Goal: Information Seeking & Learning: Compare options

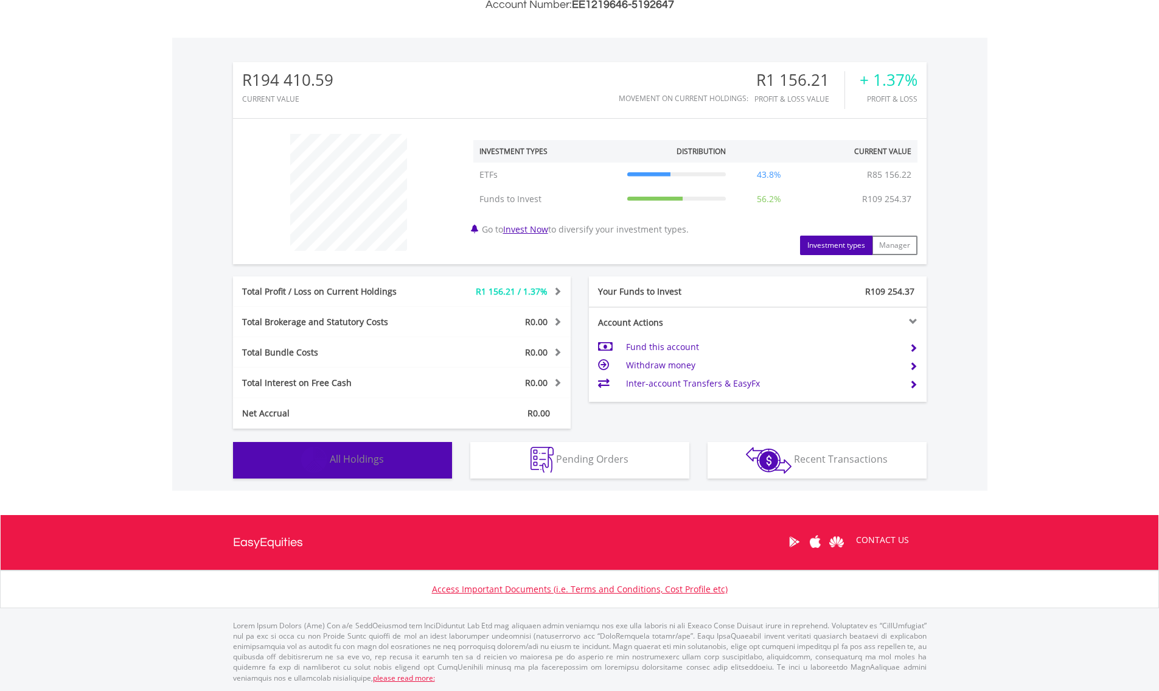
scroll to position [117, 231]
click at [396, 458] on button "Holdings All Holdings" at bounding box center [342, 460] width 219 height 37
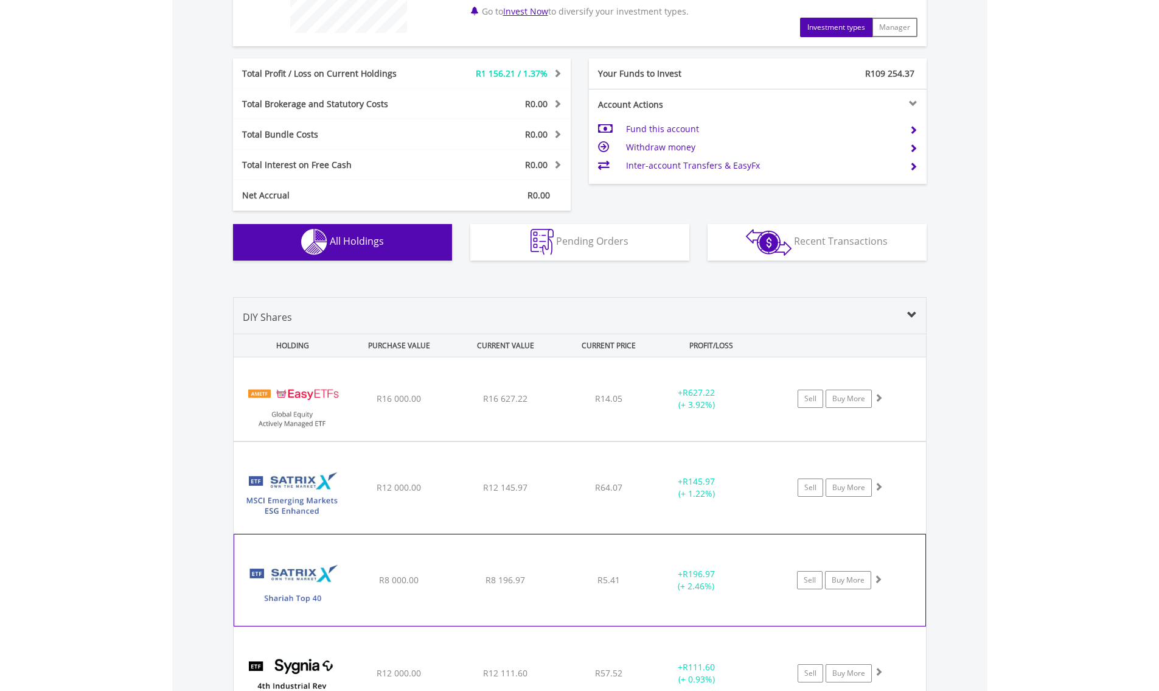
scroll to position [681, 0]
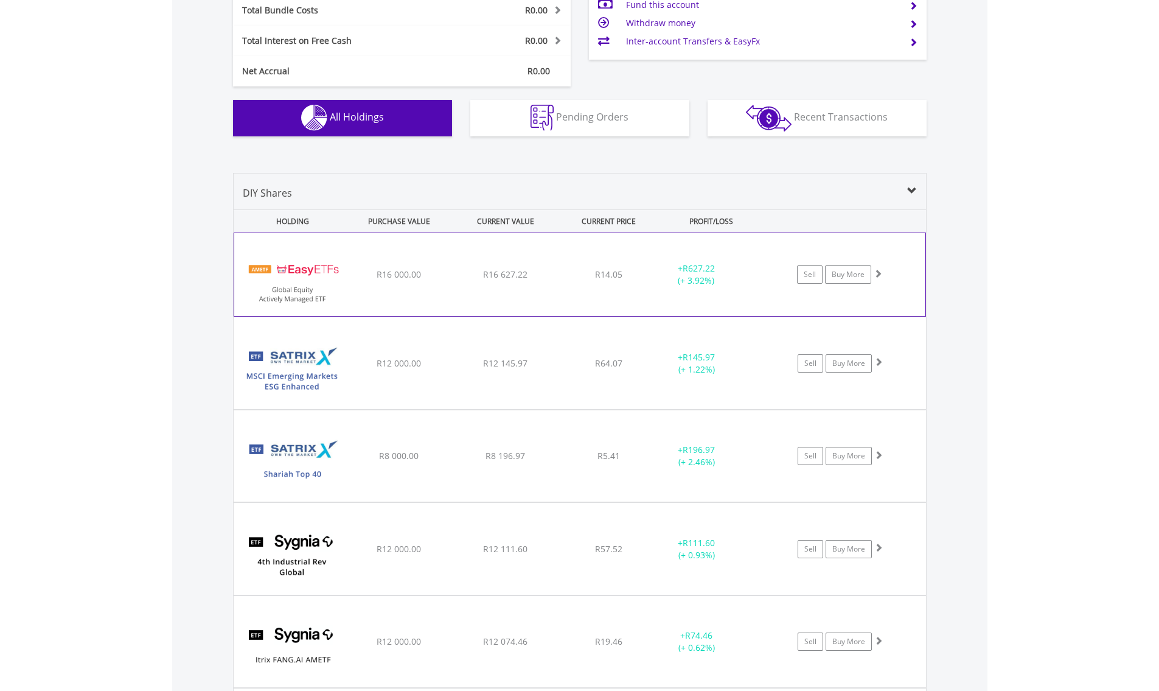
click at [287, 275] on img at bounding box center [292, 280] width 105 height 65
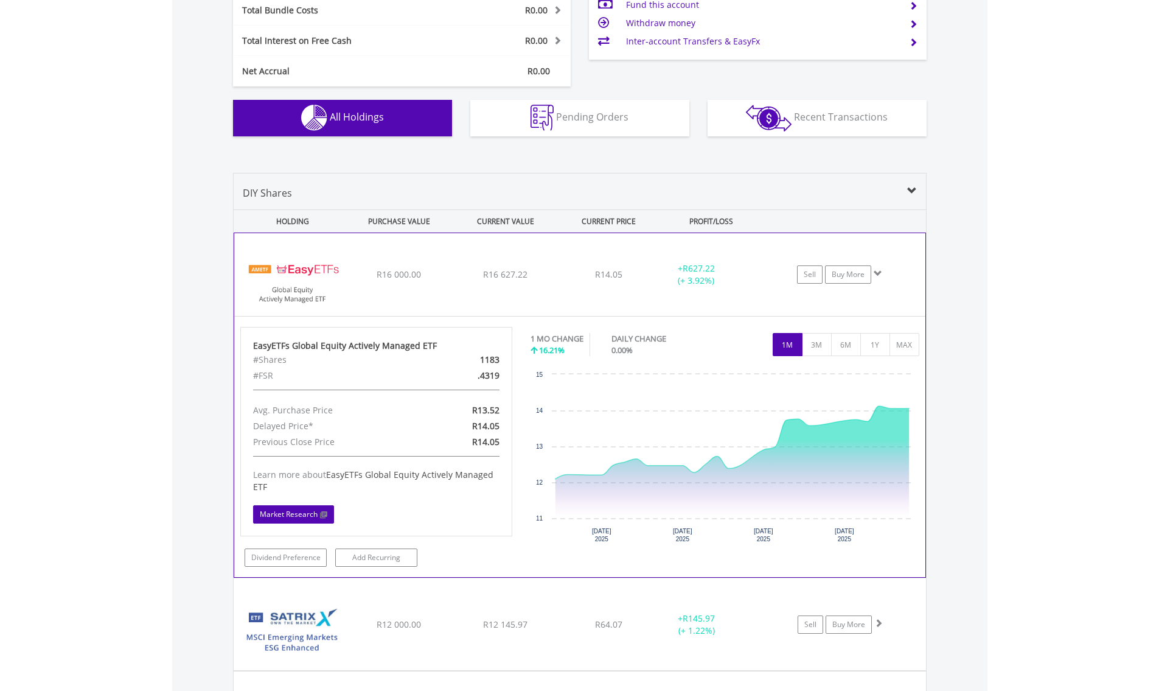
click at [318, 512] on link "Market Research" at bounding box center [293, 514] width 81 height 18
drag, startPoint x: 252, startPoint y: 339, endPoint x: 421, endPoint y: 343, distance: 168.6
click at [421, 343] on div "EasyETFs Global Equity Actively Managed ETF #Shares 1183 #FSR .4319 Avg. Purcha…" at bounding box center [376, 431] width 273 height 209
drag, startPoint x: 435, startPoint y: 344, endPoint x: 251, endPoint y: 344, distance: 184.4
click at [251, 344] on div "EasyETFs Global Equity Actively Managed ETF #Shares 1183 #FSR .4319 Avg. Purcha…" at bounding box center [376, 431] width 273 height 209
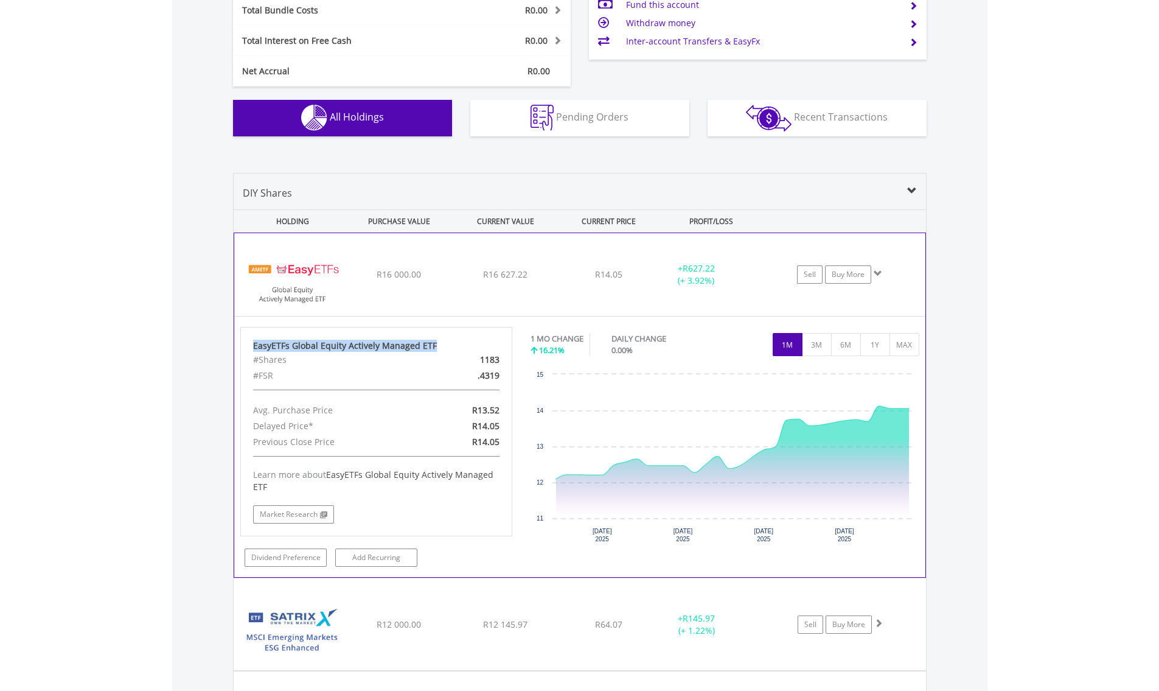
copy div "EasyETFs Global Equity Actively Managed ETF"
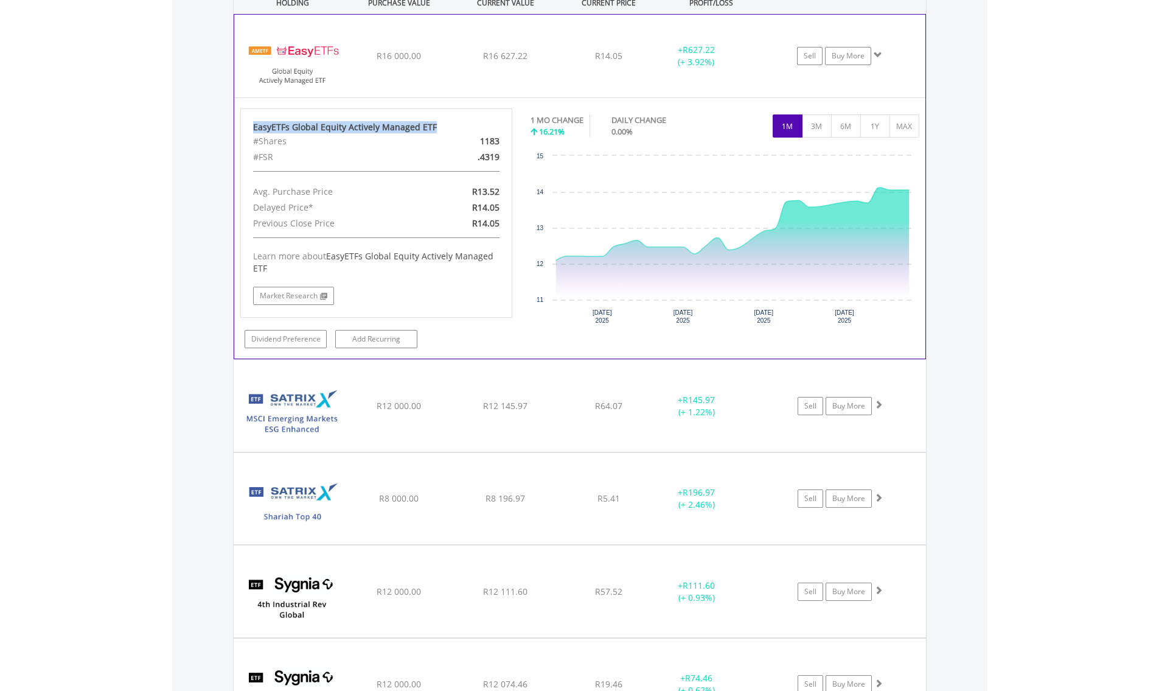
scroll to position [959, 0]
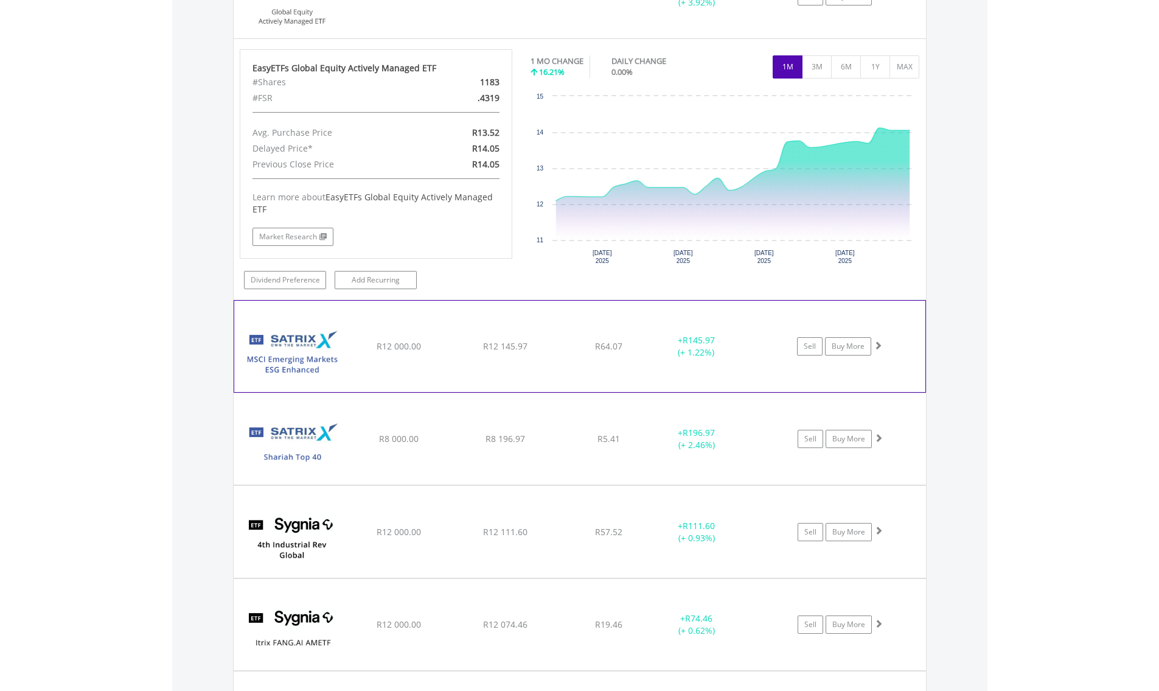
click at [440, 367] on div "﻿ Satrix MSCI Emerging Markets ESG Enhanced ETF R12 000.00 R12 145.97 R64.07 + …" at bounding box center [579, 346] width 691 height 91
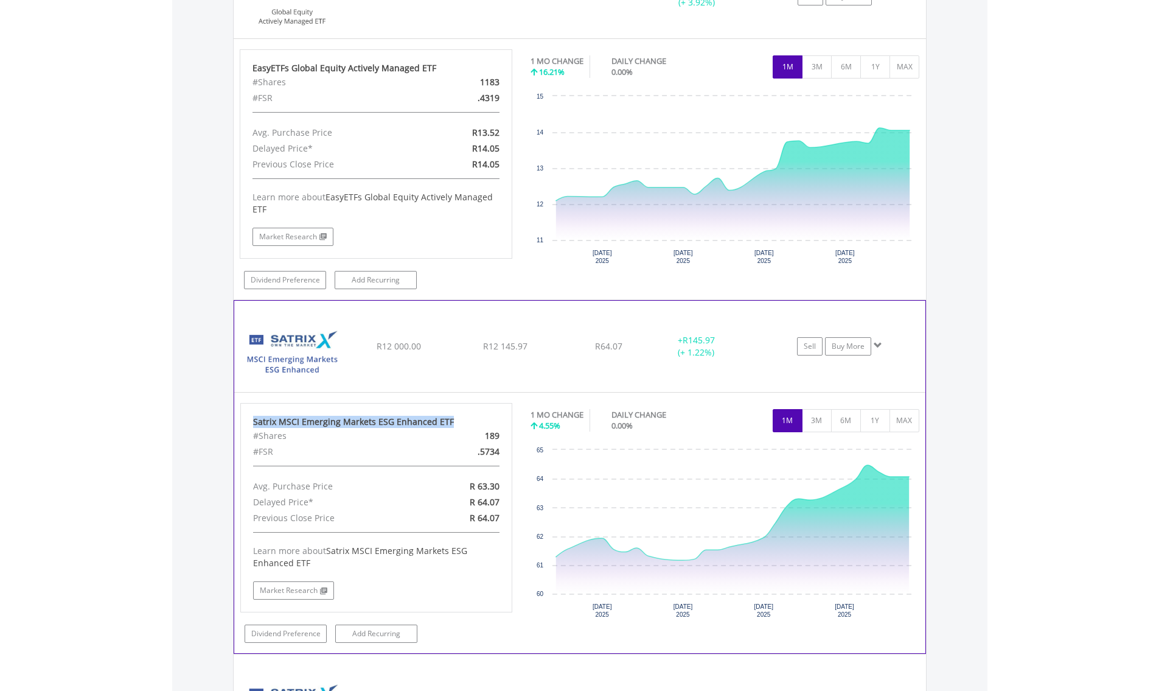
drag, startPoint x: 253, startPoint y: 418, endPoint x: 452, endPoint y: 425, distance: 199.8
click at [452, 425] on div "Satrix MSCI Emerging Markets ESG Enhanced ETF" at bounding box center [376, 422] width 247 height 12
copy div "Satrix MSCI Emerging Markets ESG Enhanced ETF"
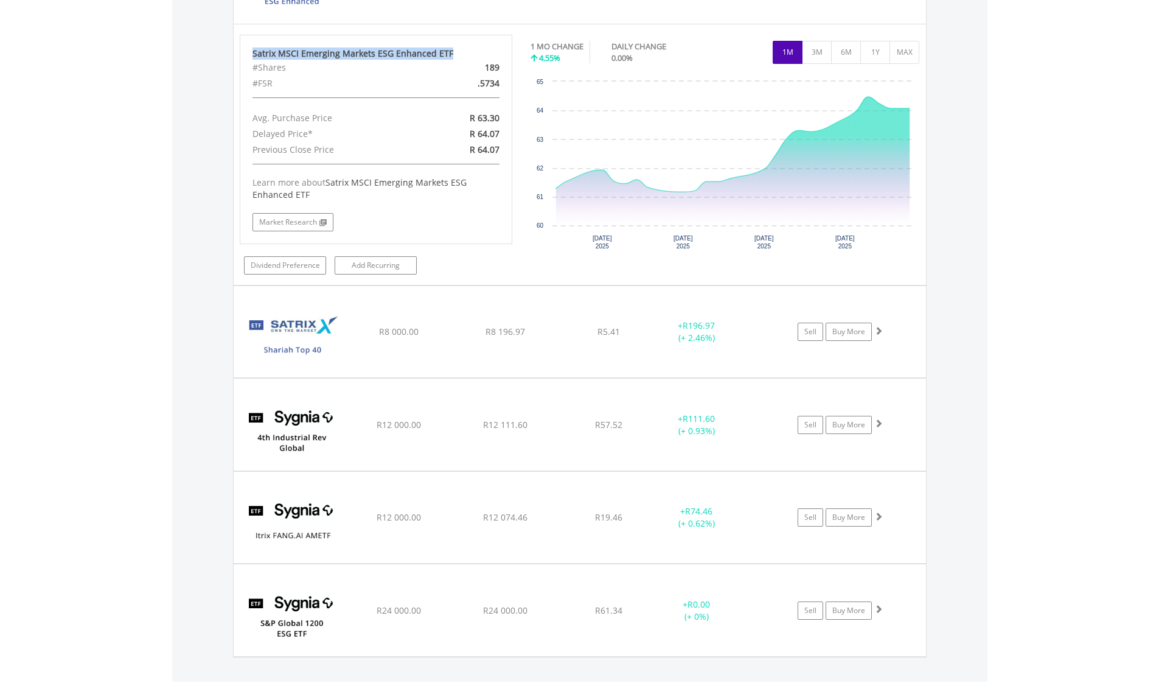
scroll to position [1373, 0]
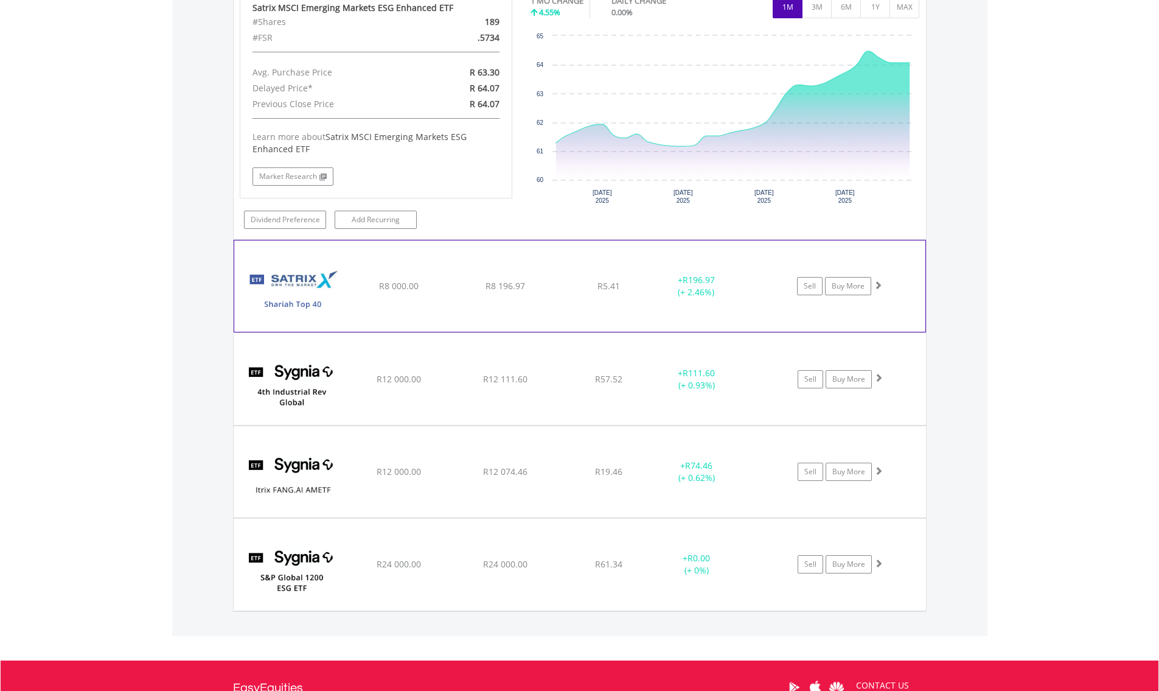
click at [413, 304] on div "﻿ Satrix Shariah Top 40 ETF R8 000.00 R8 196.97 R5.41 + R196.97 (+ 2.46%) Sell …" at bounding box center [579, 285] width 691 height 91
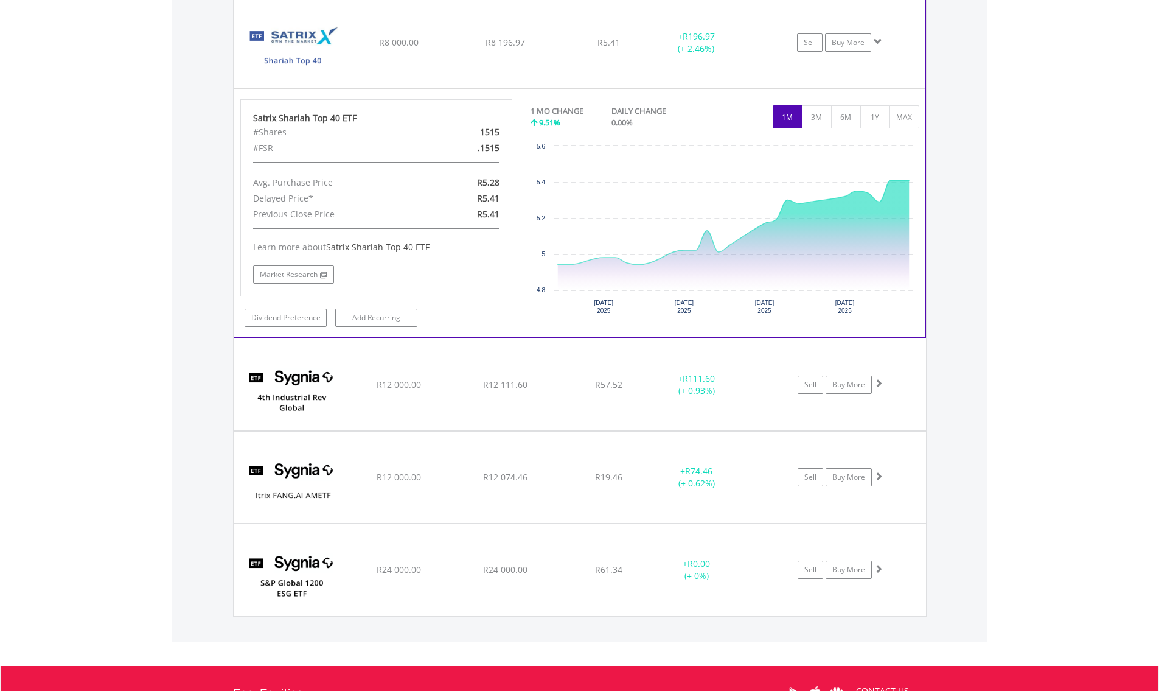
scroll to position [1627, 0]
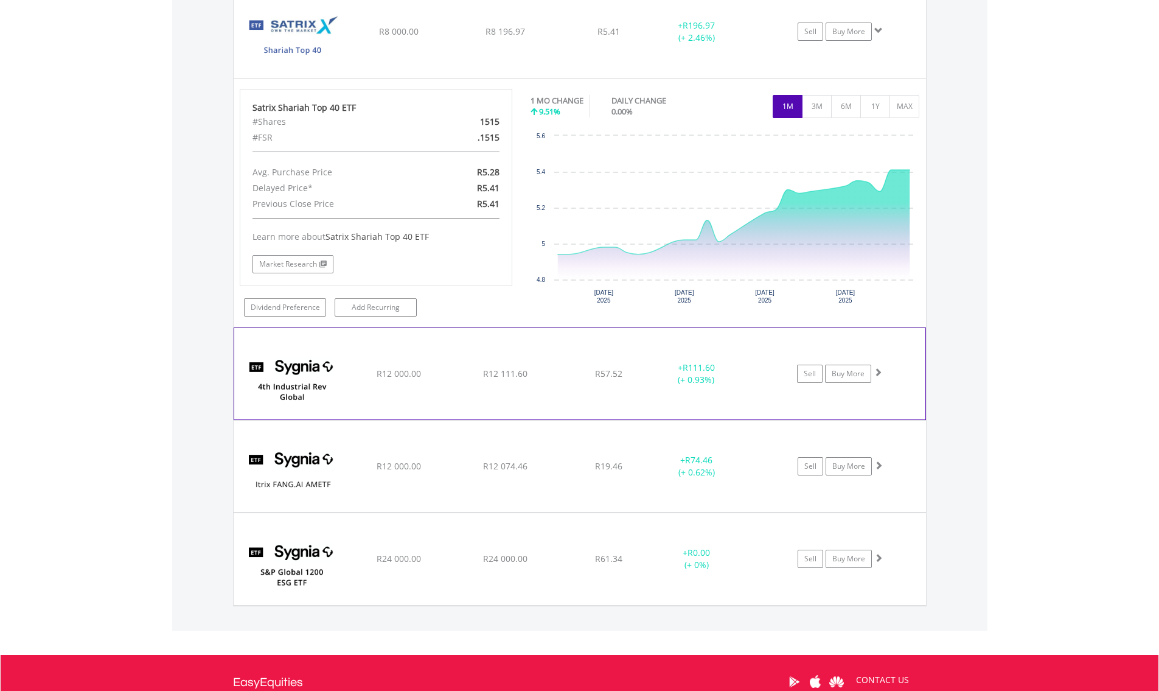
click at [460, 384] on div "﻿ Sygnia Itrix 4th Industrial Rev Global EquityAMETF R12 000.00 R12 111.60 R57.…" at bounding box center [579, 373] width 691 height 91
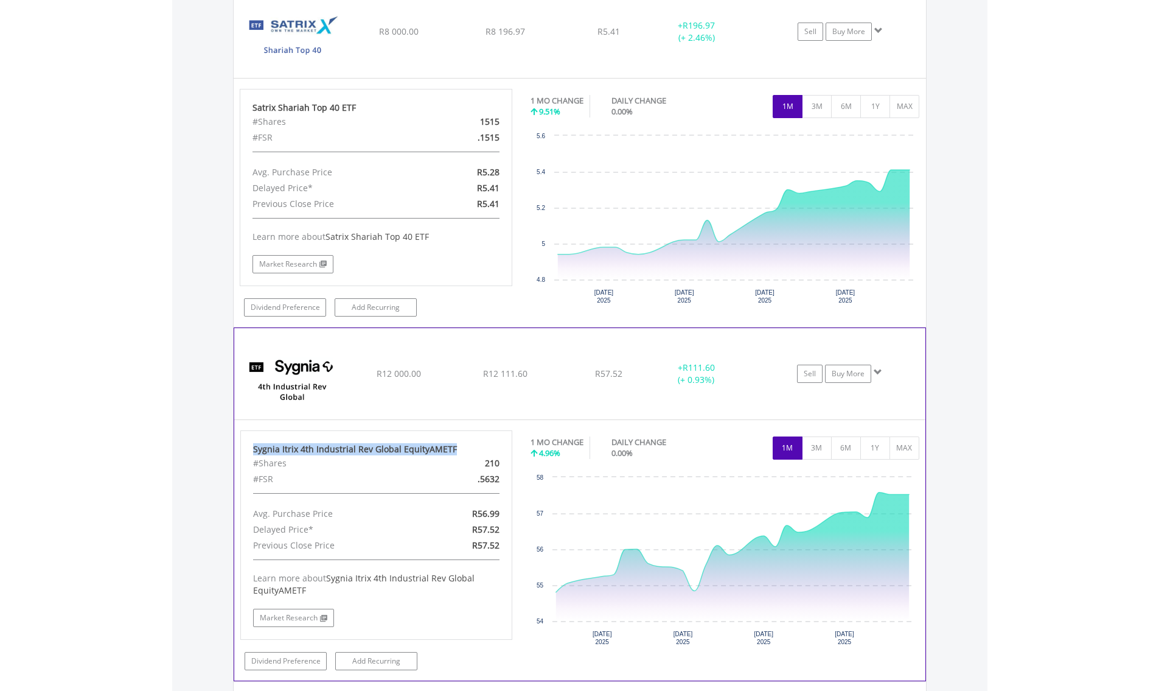
drag, startPoint x: 253, startPoint y: 447, endPoint x: 489, endPoint y: 444, distance: 236.8
click at [489, 444] on div "Sygnia Itrix 4th Industrial Rev Global EquityAMETF" at bounding box center [376, 449] width 247 height 12
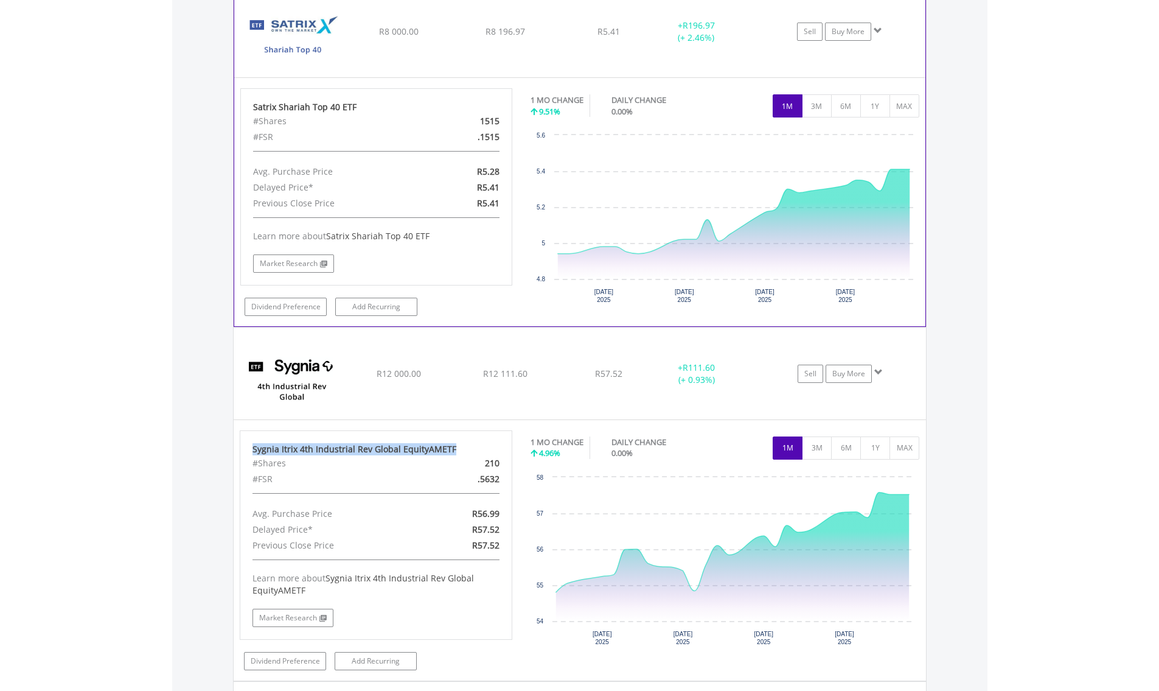
copy div "Sygnia Itrix 4th Industrial Rev Global EquityAMETF"
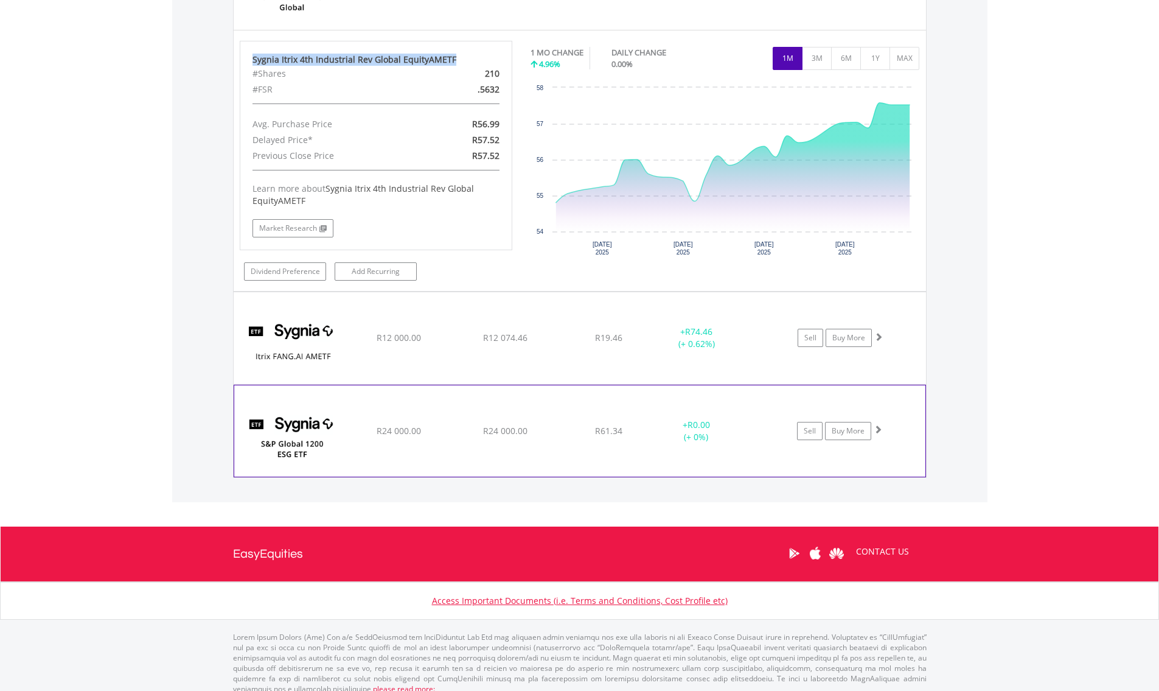
scroll to position [2028, 0]
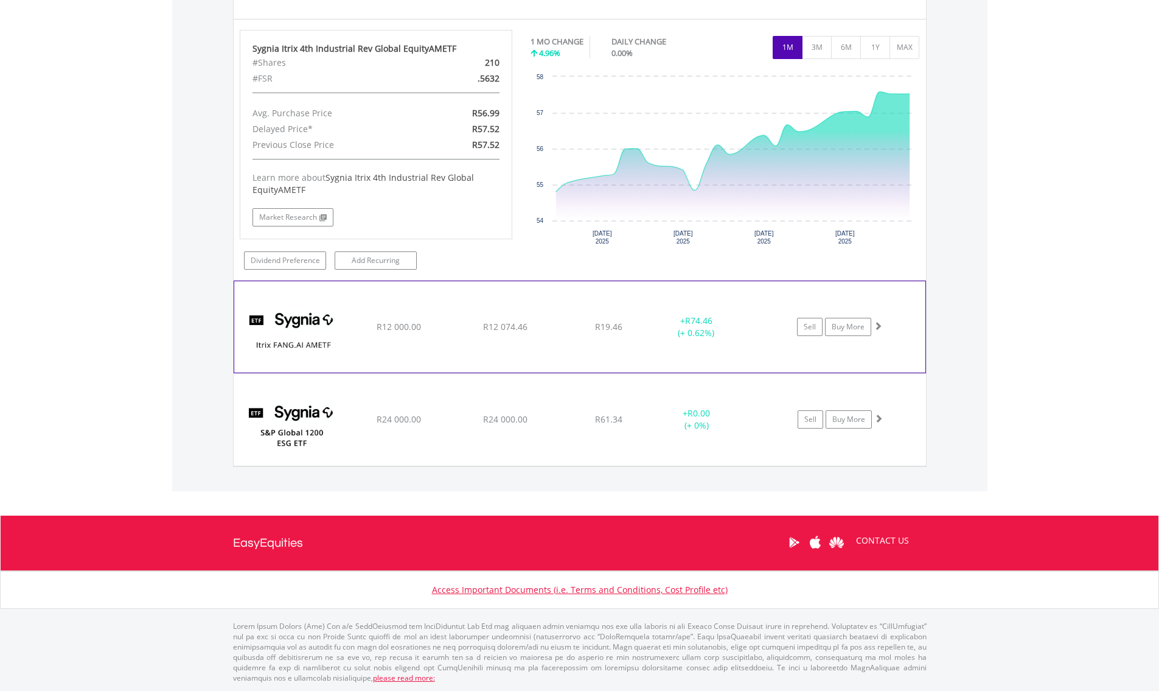
click at [371, 341] on div "﻿ Sygnia Itrix Fang.AI AMETF R12 000.00 R12 074.46 R19.46 + R74.46 (+ 0.62%) Se…" at bounding box center [579, 326] width 691 height 91
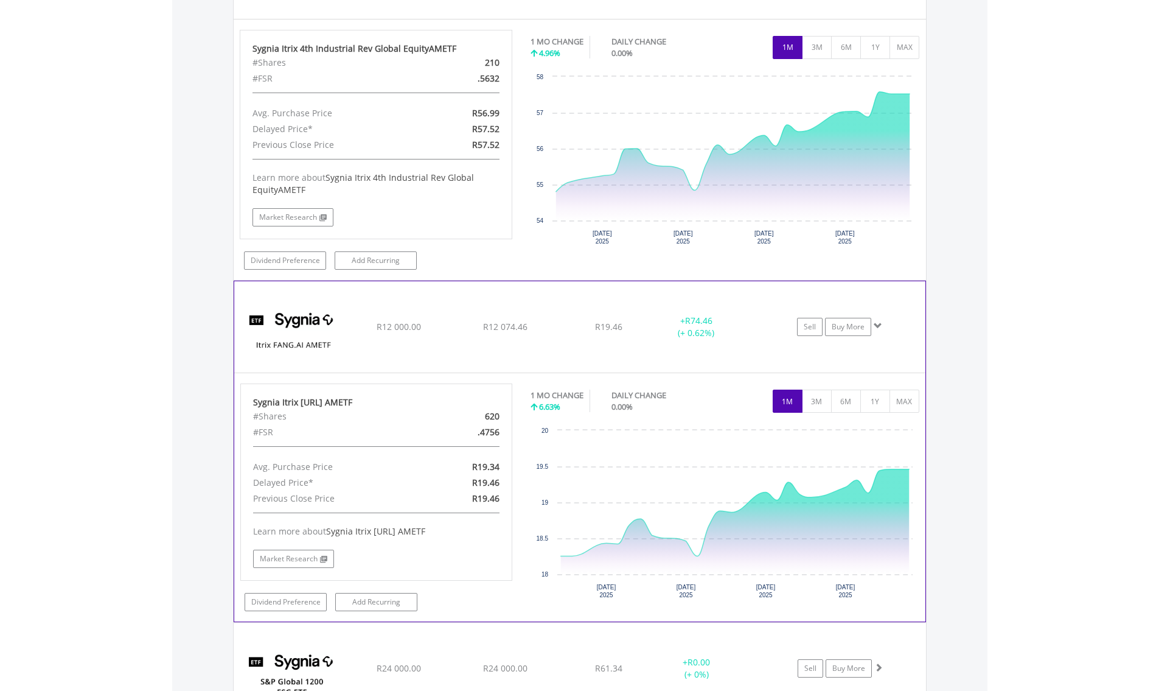
drag, startPoint x: 385, startPoint y: 399, endPoint x: 250, endPoint y: 396, distance: 135.1
click at [250, 396] on div "Sygnia Itrix Fang.AI AMETF #Shares 620 #FSR .4756 Avg. Purchase Price R19.34 De…" at bounding box center [376, 481] width 273 height 197
copy div "Sygnia Itrix Fang.AI AMETF"
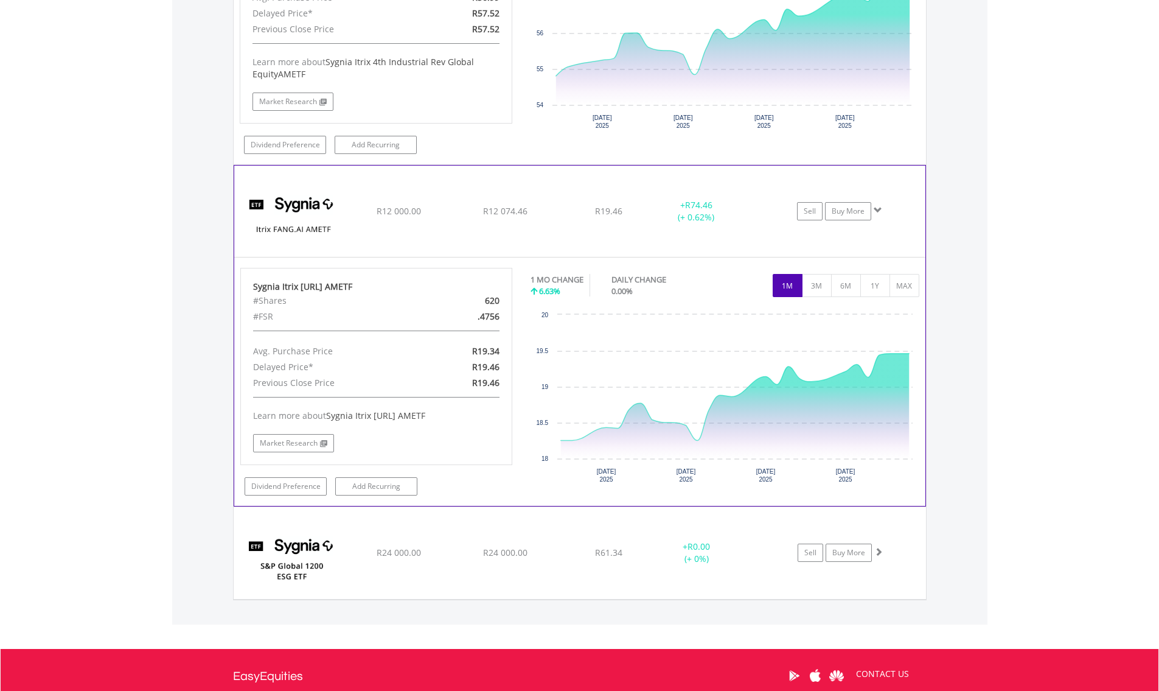
scroll to position [2158, 0]
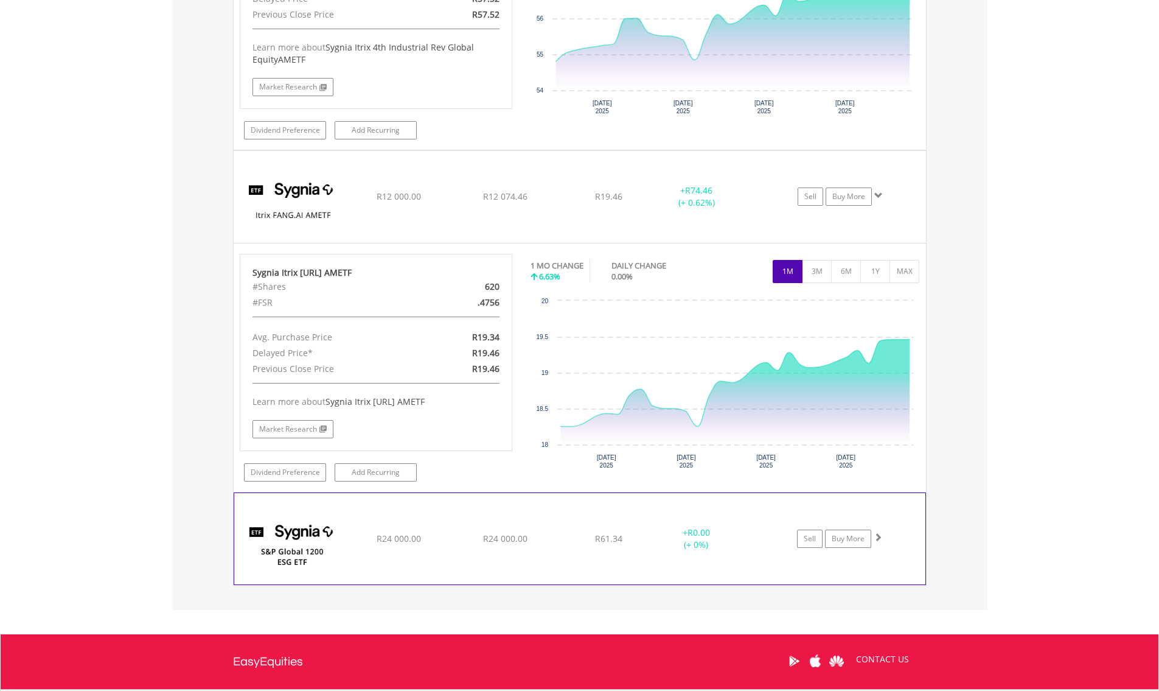
click at [330, 562] on img at bounding box center [292, 544] width 105 height 73
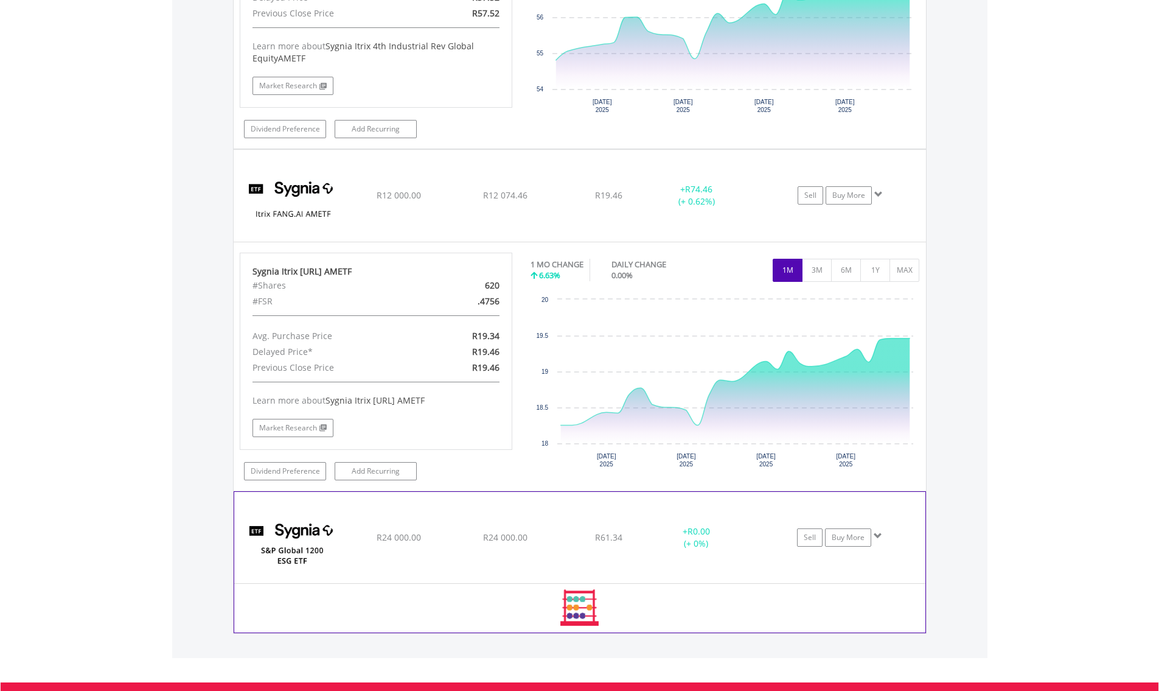
scroll to position [2292, 0]
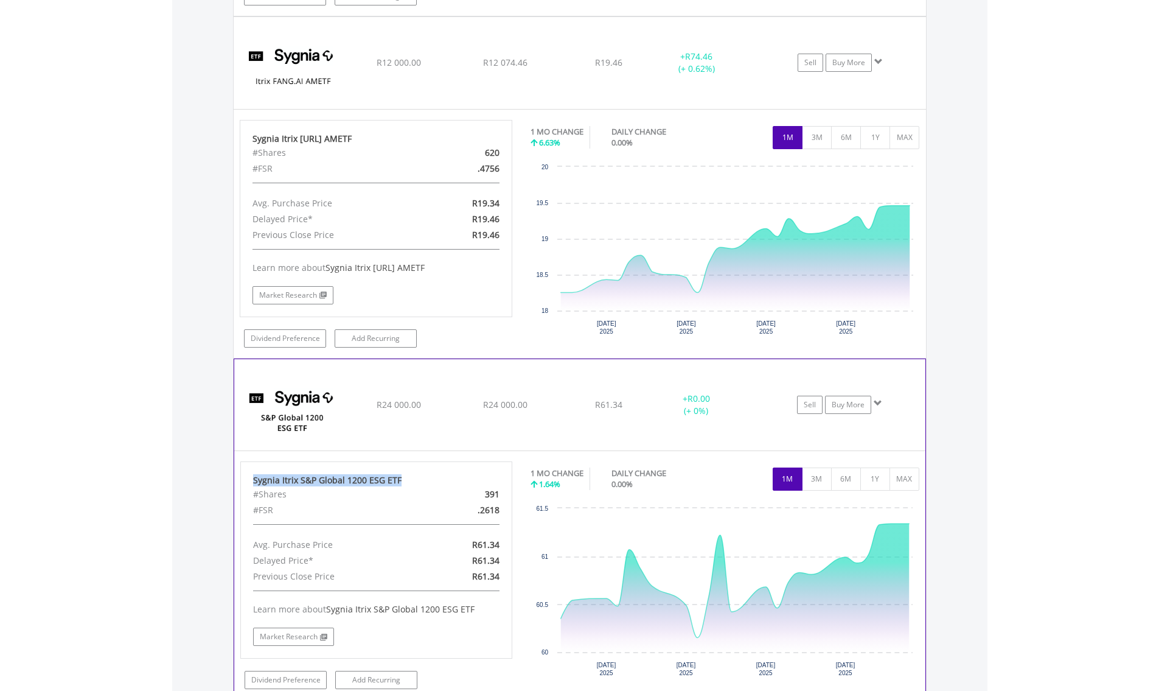
drag, startPoint x: 416, startPoint y: 480, endPoint x: 246, endPoint y: 470, distance: 169.5
click at [246, 470] on div "Sygnia Itrix S&P Global 1200 ESG ETF #Shares 391 #FSR .2618 Avg. Purchase Price…" at bounding box center [376, 559] width 273 height 197
copy div "Sygnia Itrix S&P Global 1200 ESG ETF"
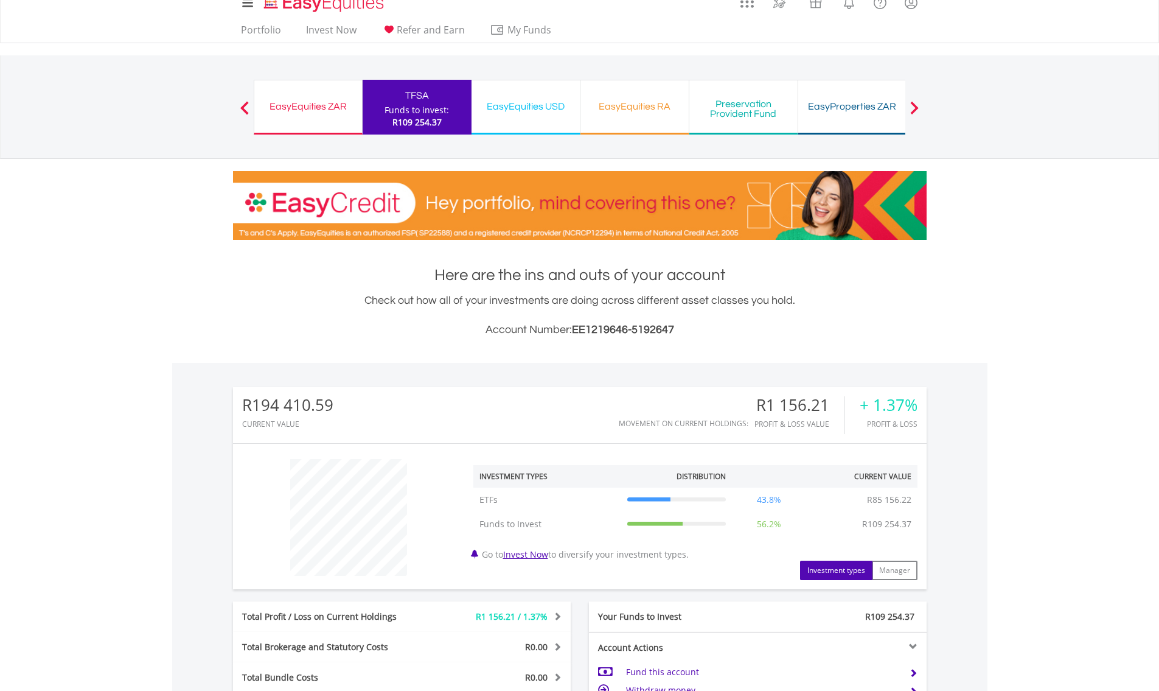
scroll to position [0, 0]
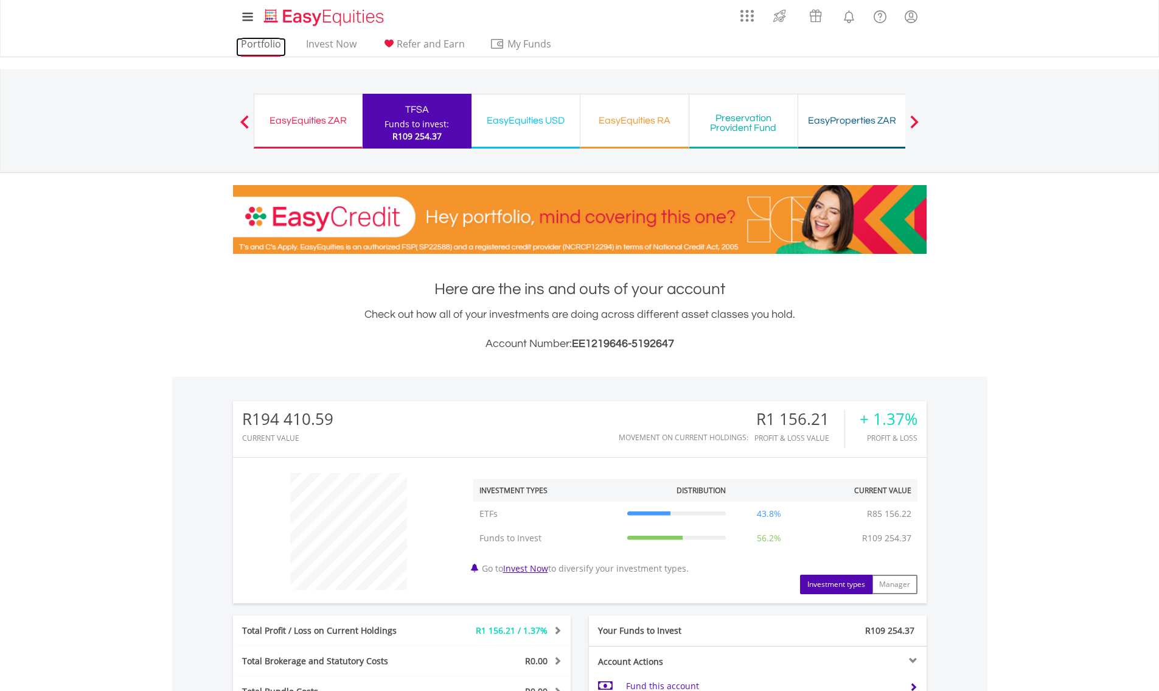
click at [256, 40] on link "Portfolio" at bounding box center [261, 47] width 50 height 19
click at [310, 44] on link "Invest Now" at bounding box center [331, 47] width 60 height 19
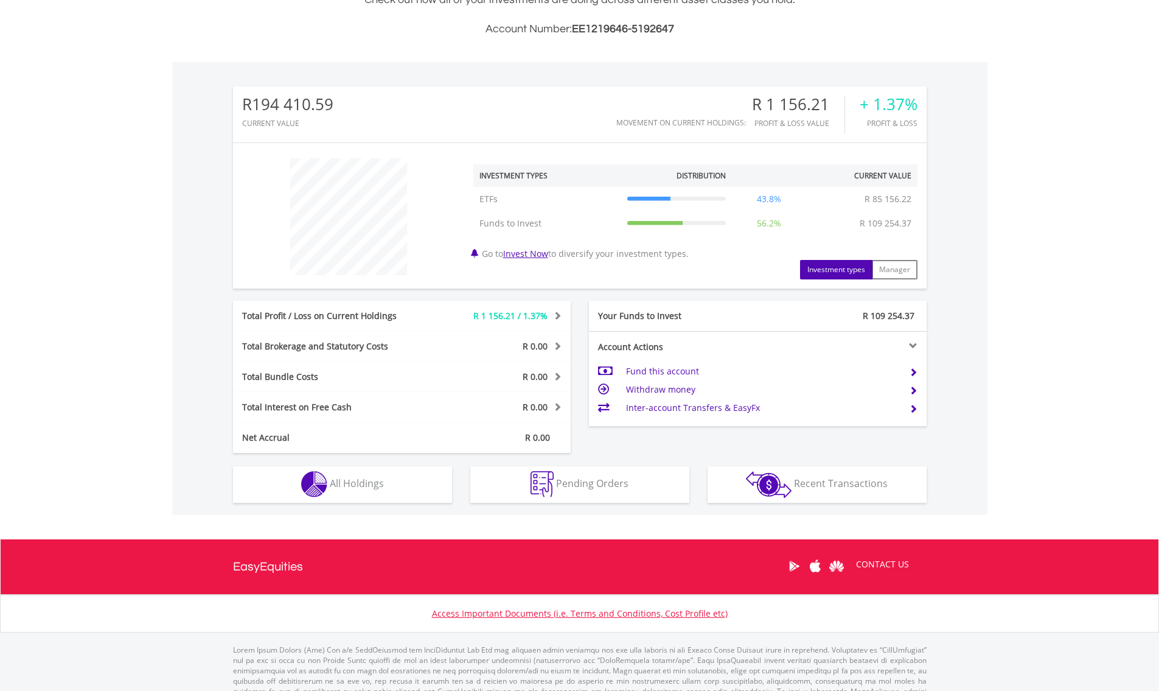
scroll to position [338, 0]
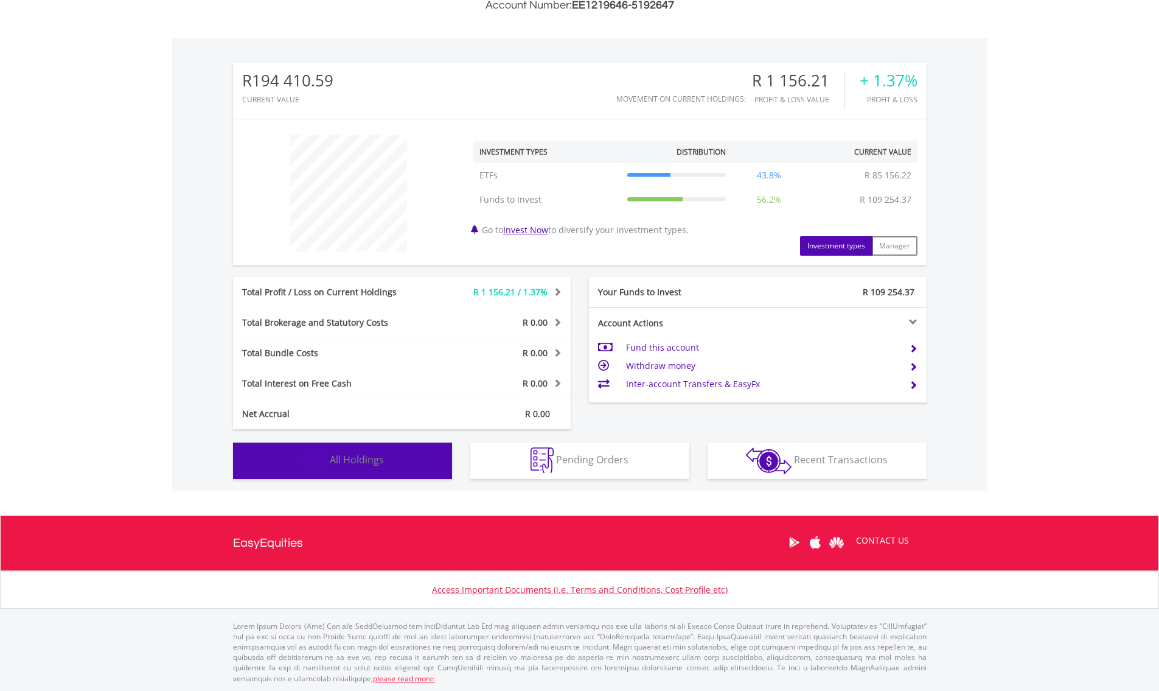
click at [349, 467] on button "Holdings All Holdings" at bounding box center [342, 460] width 219 height 37
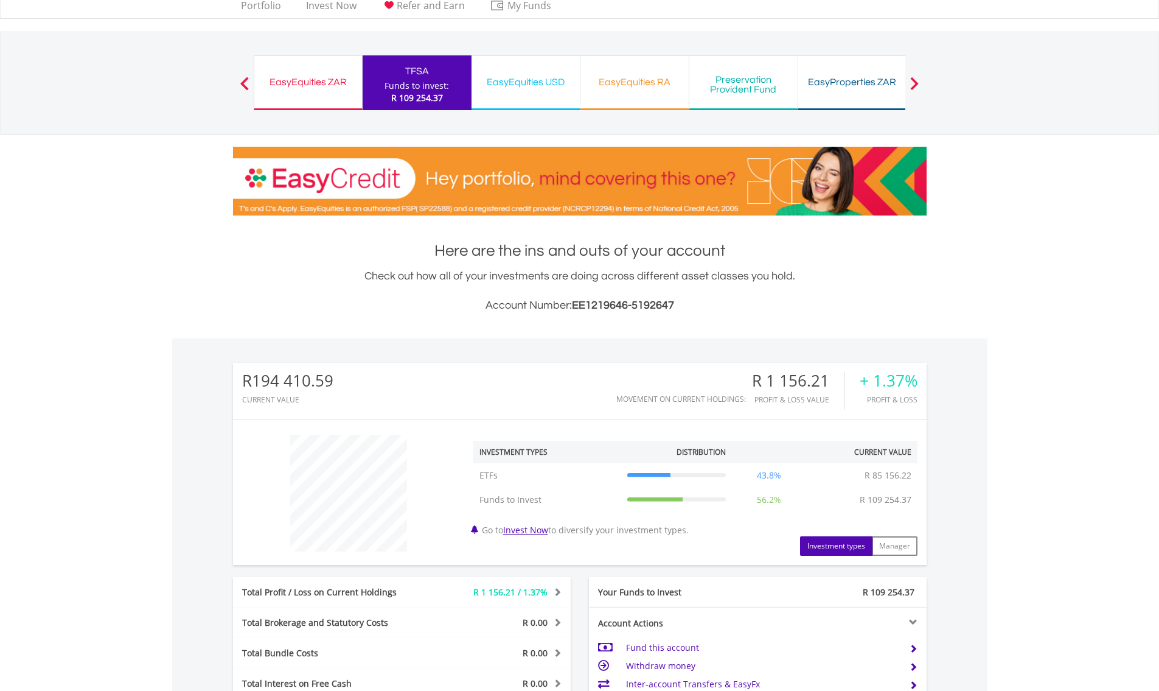
scroll to position [0, 0]
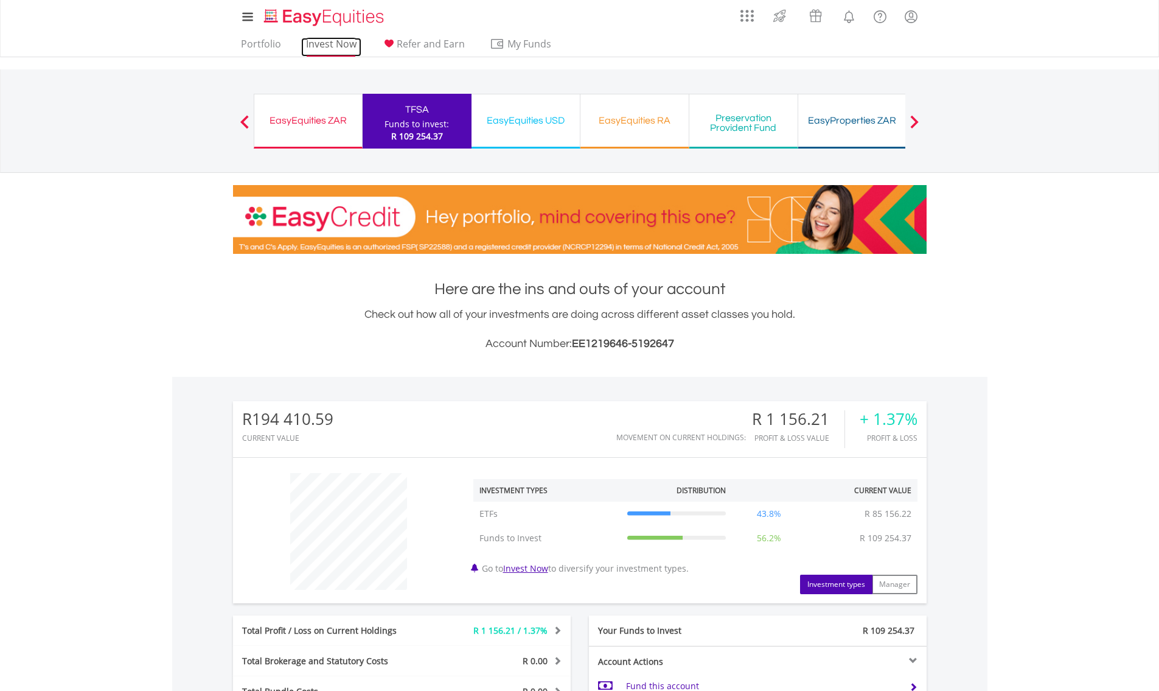
click at [323, 43] on link "Invest Now" at bounding box center [331, 47] width 60 height 19
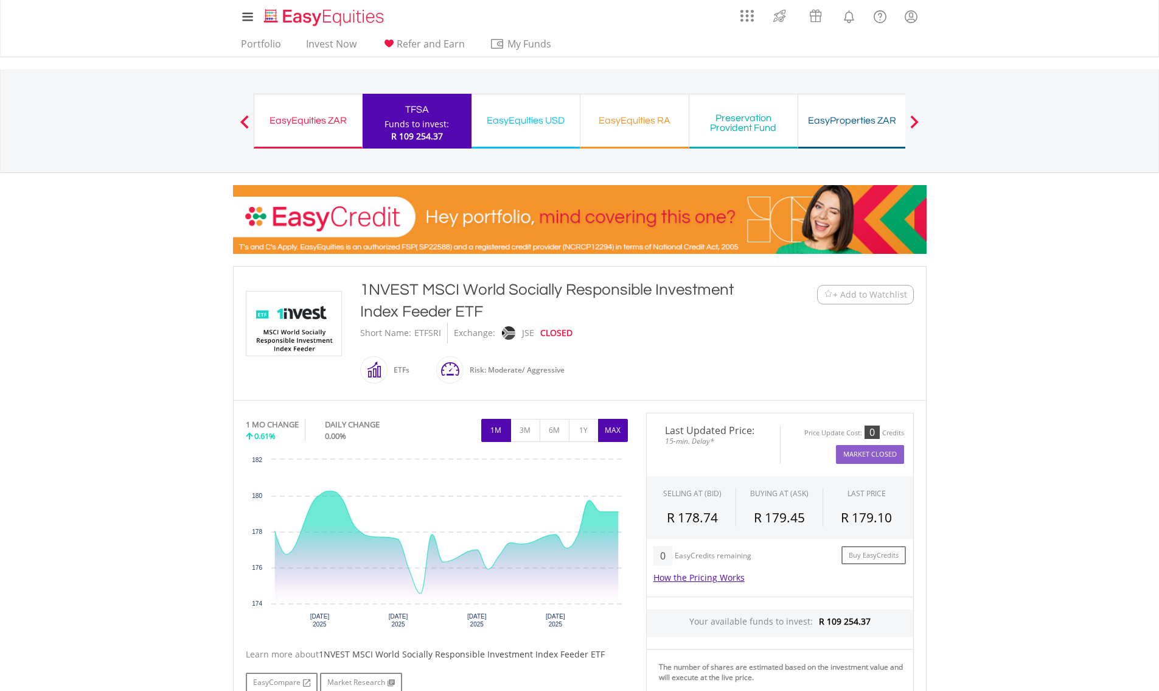
click at [607, 430] on button "MAX" at bounding box center [613, 430] width 30 height 23
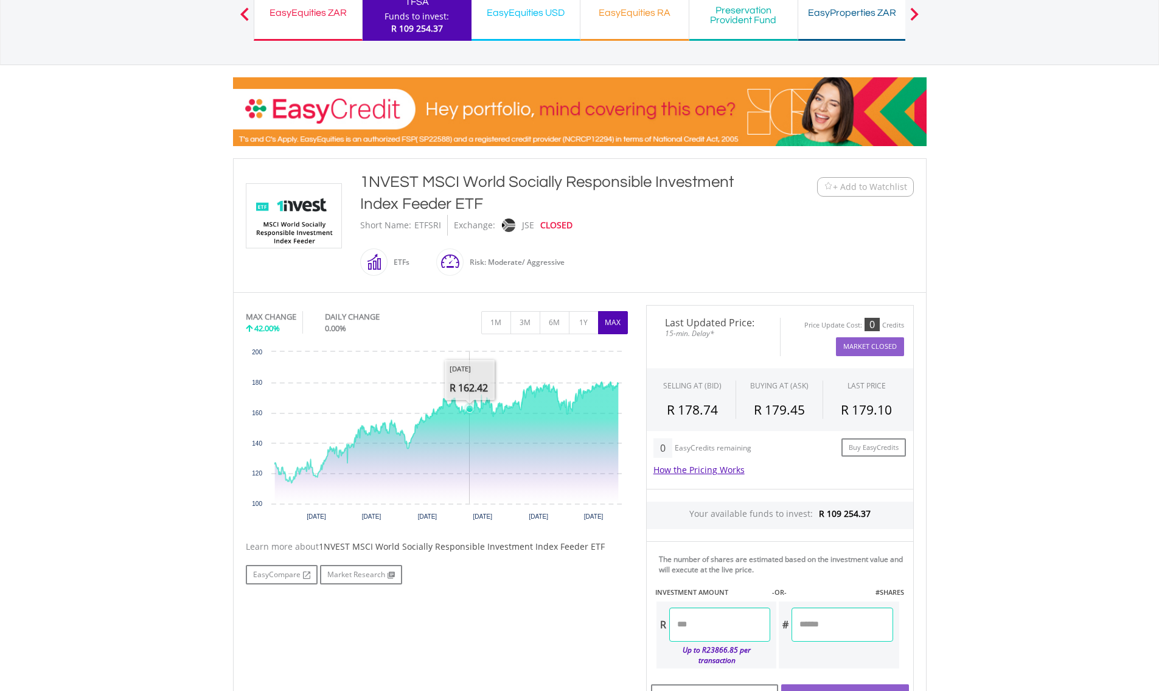
scroll to position [130, 0]
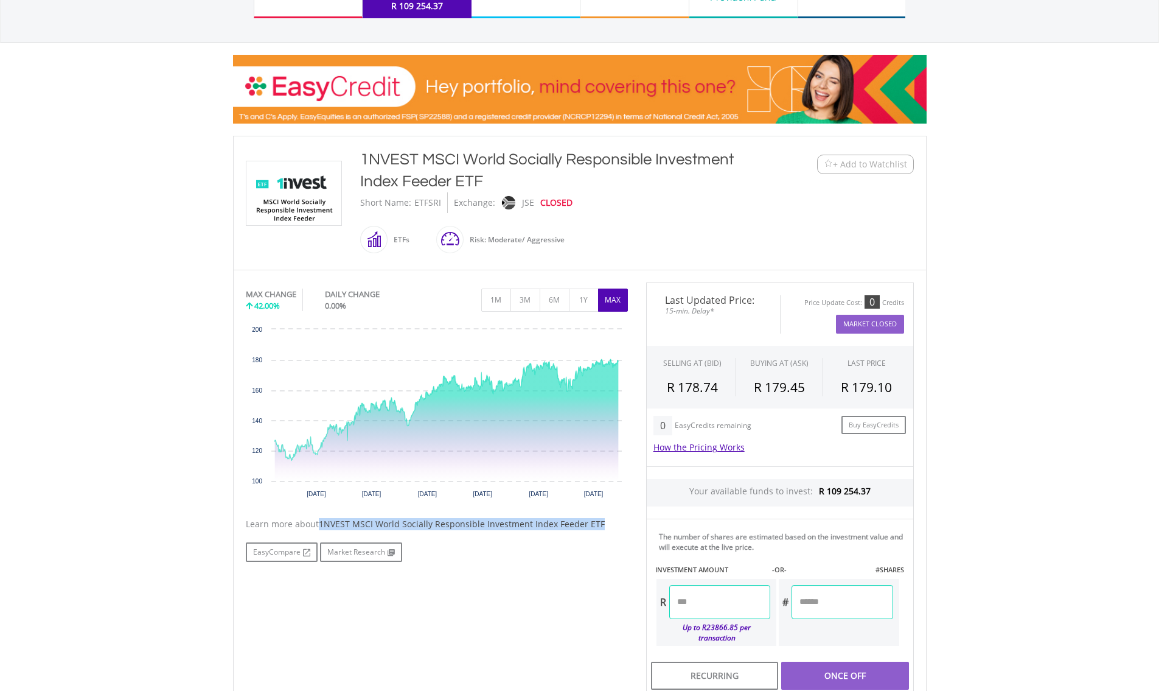
drag, startPoint x: 321, startPoint y: 523, endPoint x: 607, endPoint y: 523, distance: 286.7
click at [607, 523] on div "Learn more about 1NVEST MSCI World Socially Responsible Investment Index Feeder…" at bounding box center [437, 524] width 382 height 12
copy span "1NVEST MSCI World Socially Responsible Investment Index Feeder ETF"
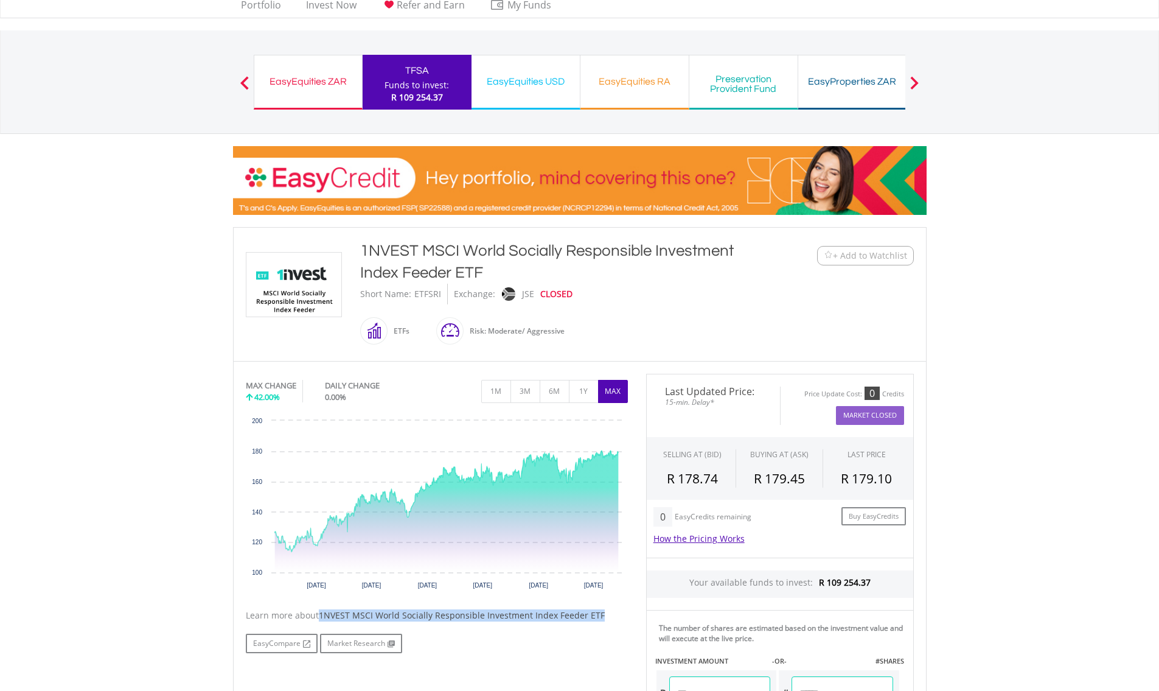
scroll to position [0, 0]
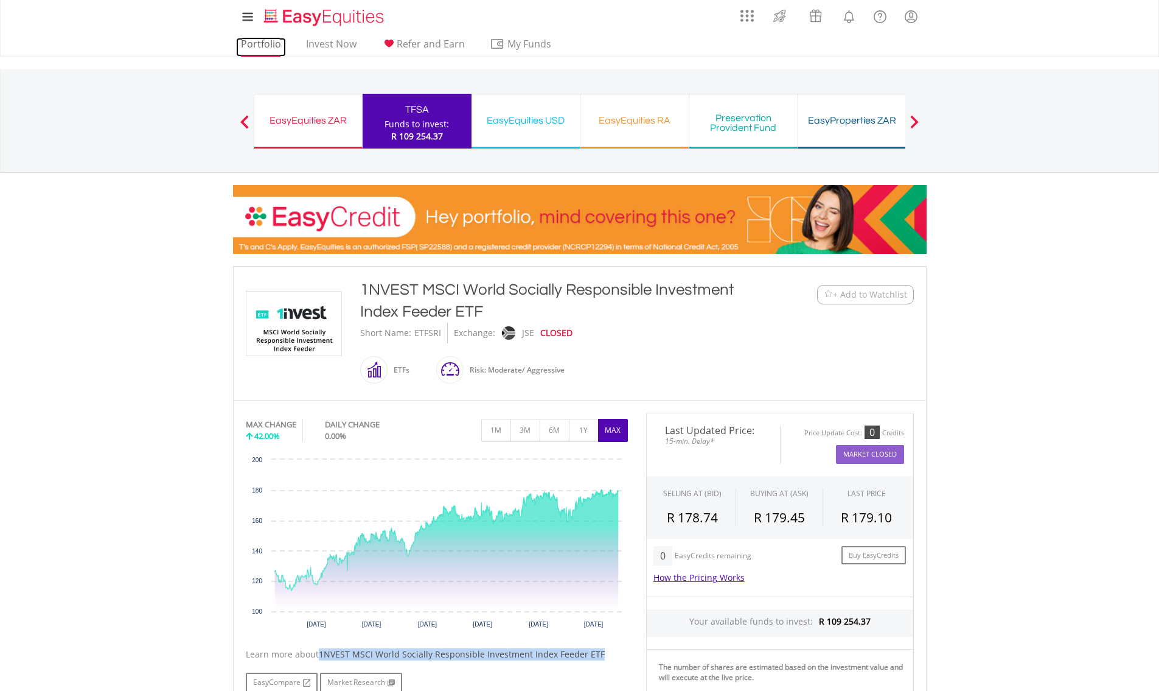
click at [272, 43] on link "Portfolio" at bounding box center [261, 47] width 50 height 19
